Goal: Find specific page/section: Find specific page/section

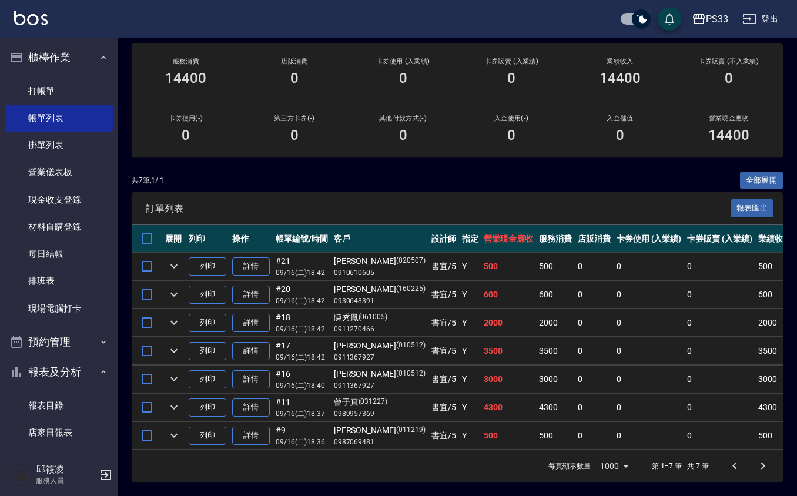
scroll to position [235, 0]
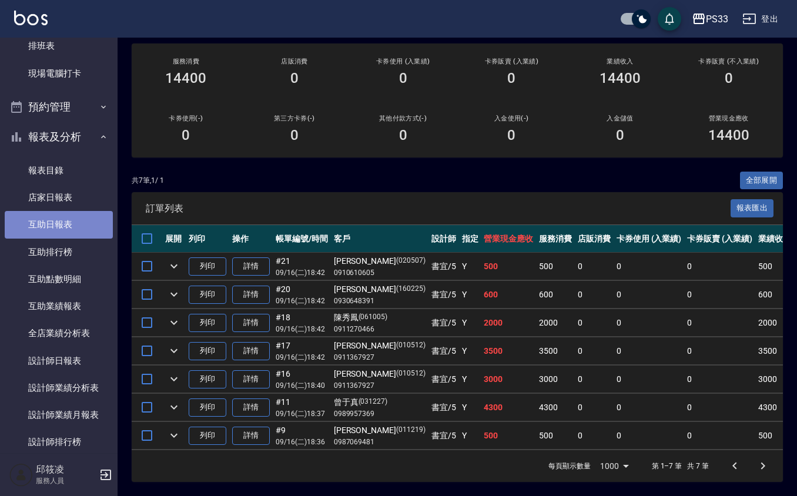
click at [81, 215] on link "互助日報表" at bounding box center [59, 224] width 108 height 27
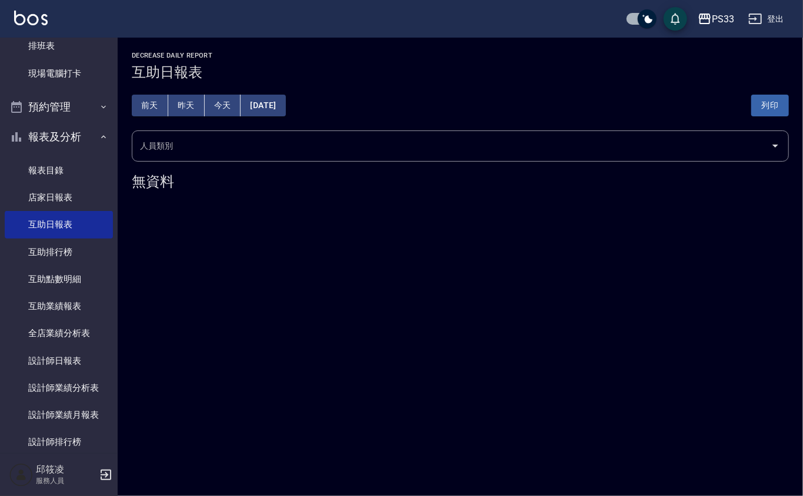
click at [182, 109] on button "昨天" at bounding box center [186, 106] width 36 height 22
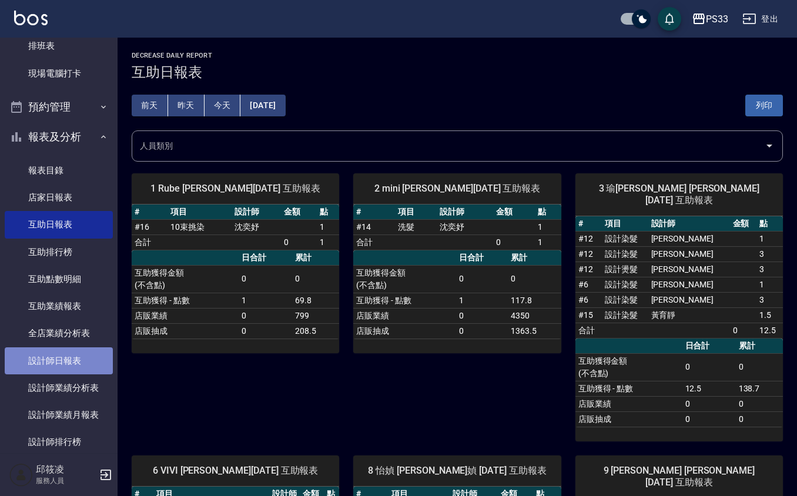
click at [80, 365] on link "設計師日報表" at bounding box center [59, 361] width 108 height 27
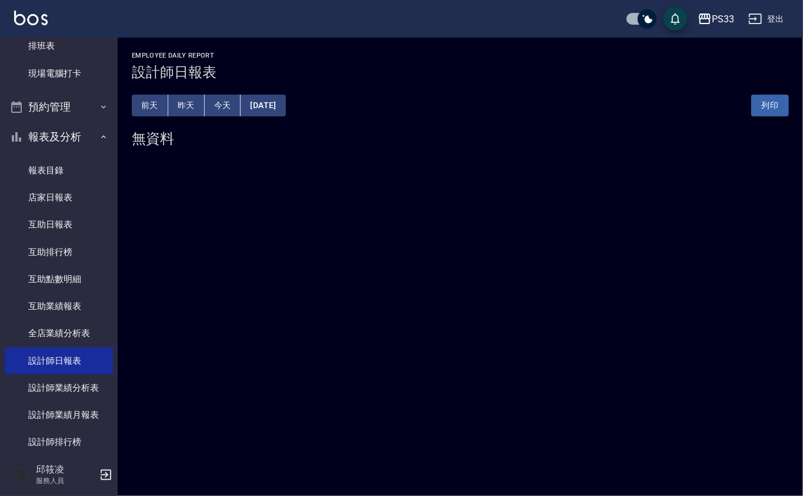
click at [185, 98] on button "昨天" at bounding box center [186, 106] width 36 height 22
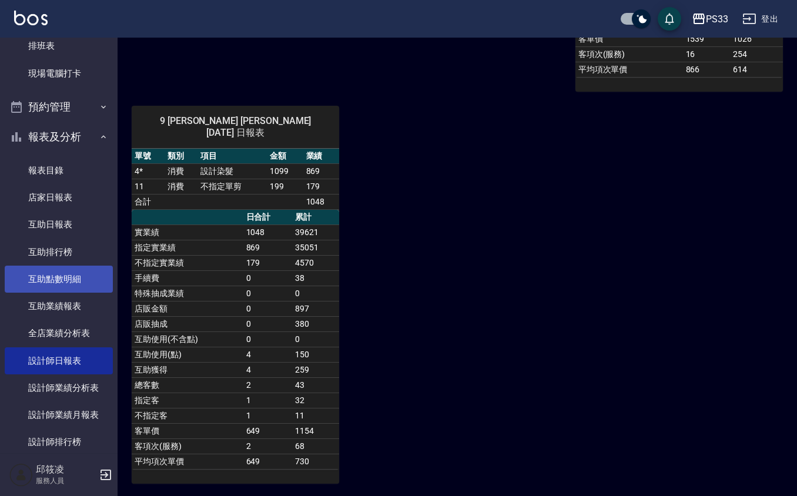
scroll to position [470, 0]
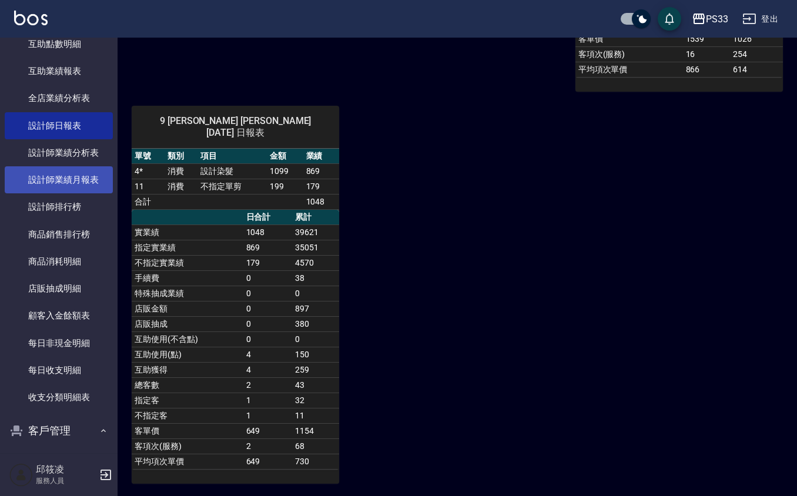
click at [81, 175] on link "設計師業績月報表" at bounding box center [59, 179] width 108 height 27
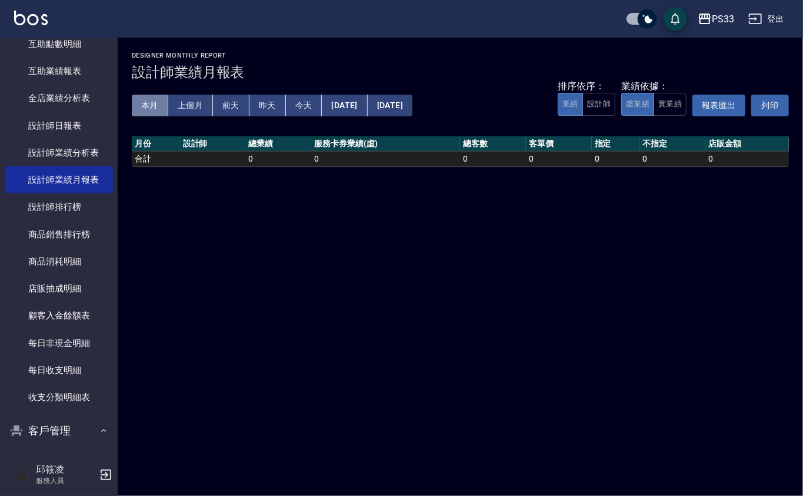
click at [165, 109] on button "本月" at bounding box center [150, 106] width 36 height 22
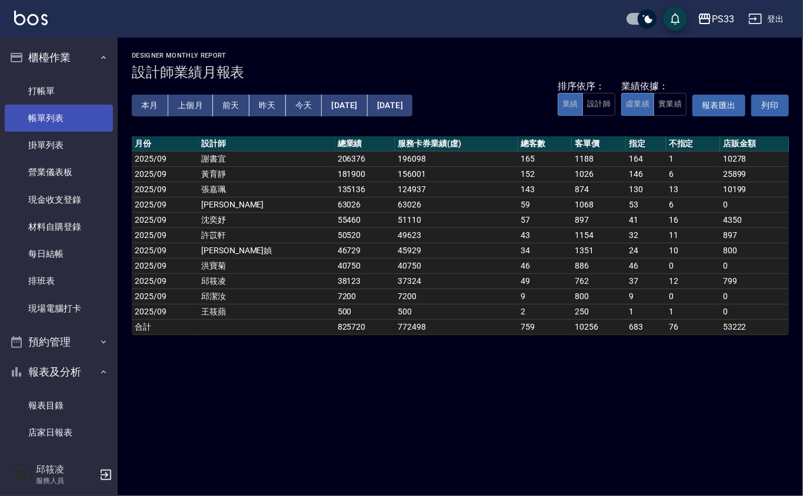
click at [67, 106] on link "帳單列表" at bounding box center [59, 118] width 108 height 27
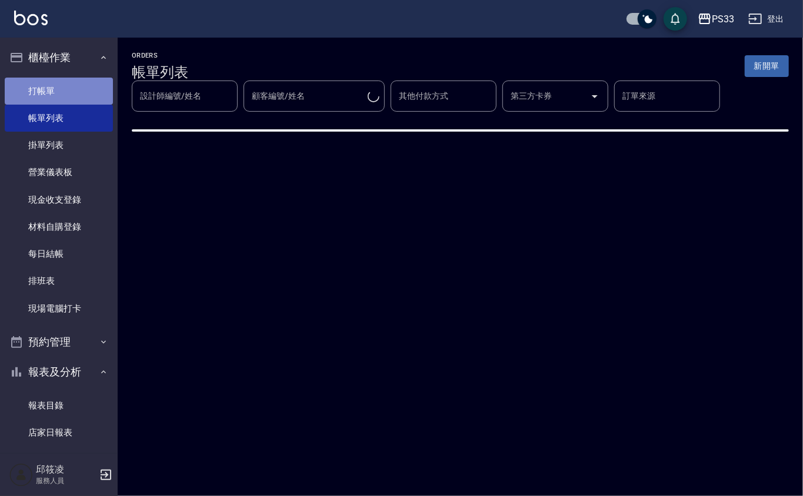
click at [69, 99] on link "打帳單" at bounding box center [59, 91] width 108 height 27
